Goal: Check status: Check status

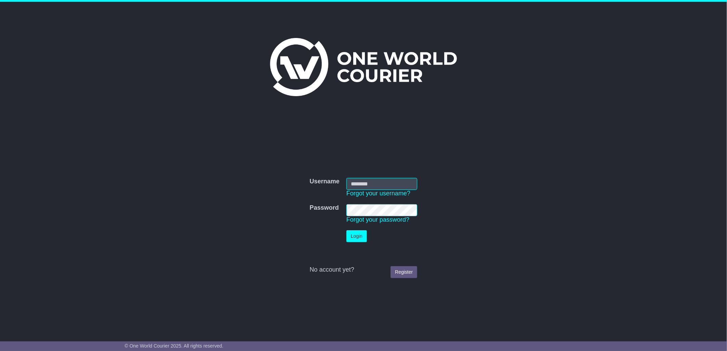
type input "****"
click at [361, 234] on button "Login" at bounding box center [356, 236] width 21 height 12
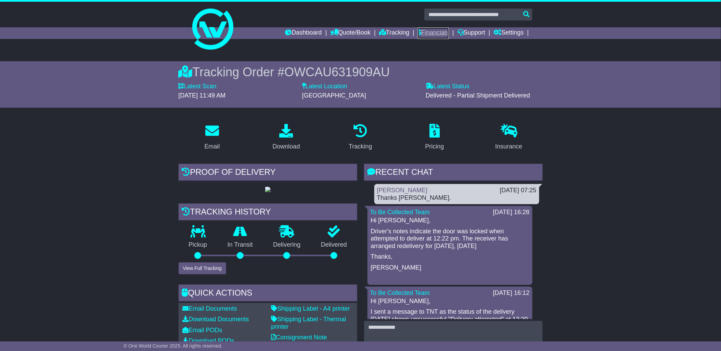
click at [435, 30] on link "Financials" at bounding box center [433, 33] width 31 height 12
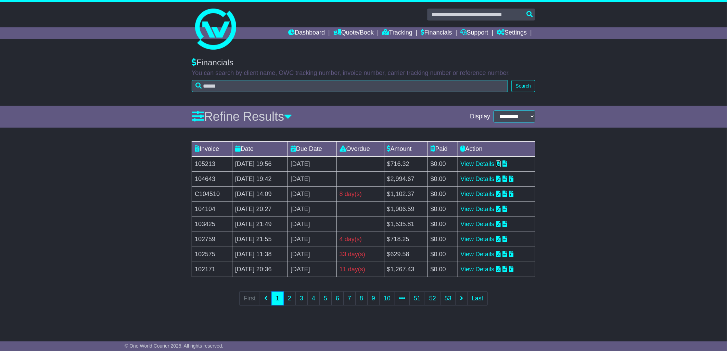
click at [501, 163] on icon at bounding box center [498, 163] width 5 height 6
